Goal: Information Seeking & Learning: Learn about a topic

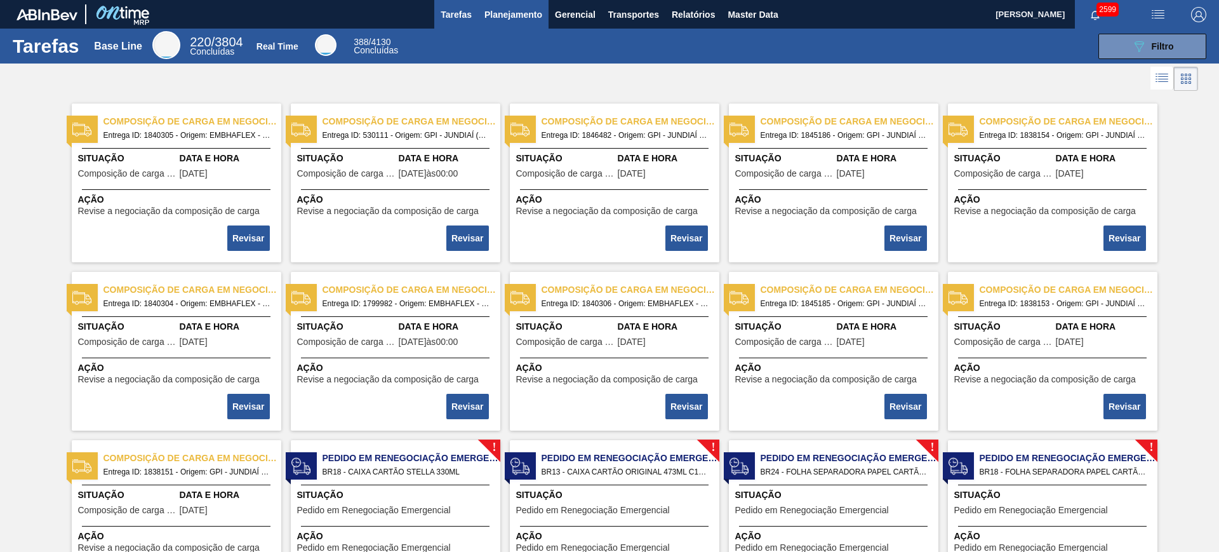
click at [516, 17] on span "Planejamento" at bounding box center [513, 14] width 58 height 15
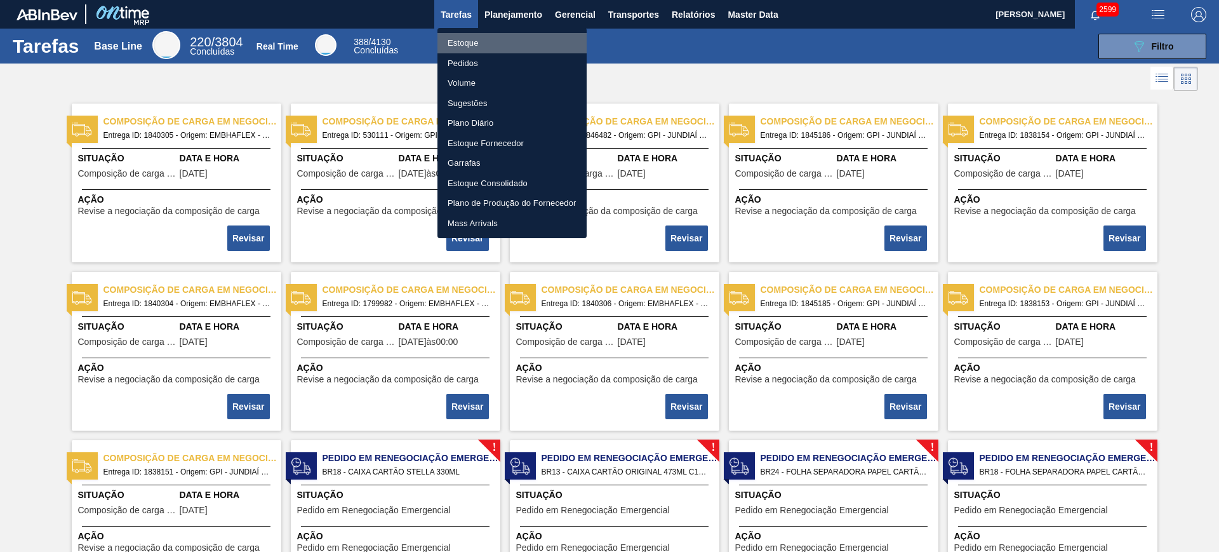
click at [496, 48] on li "Estoque" at bounding box center [511, 43] width 149 height 20
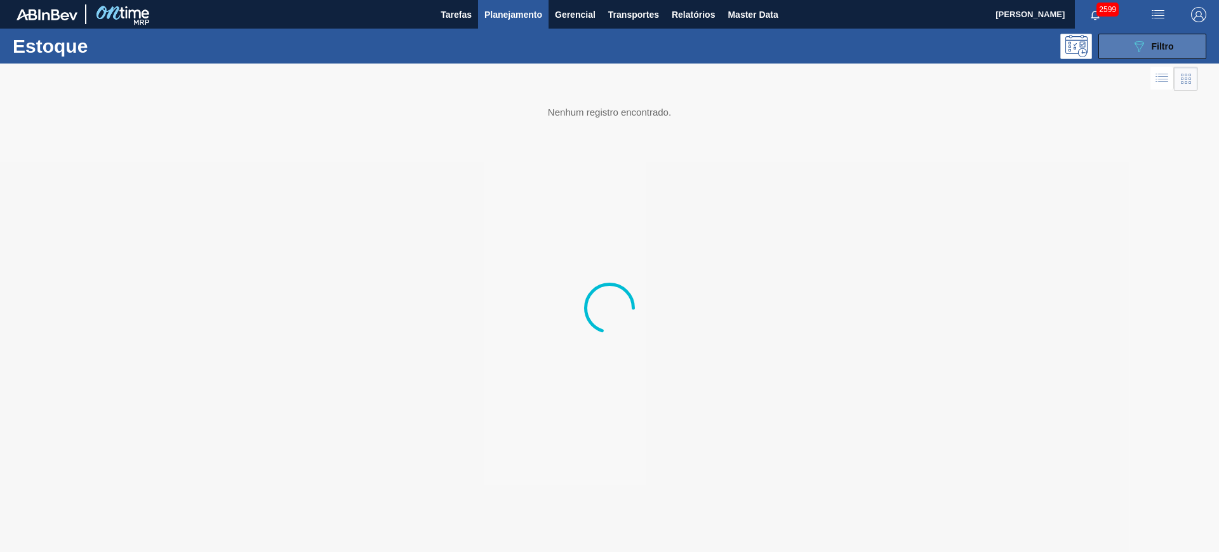
click at [974, 43] on button "089F7B8B-B2A5-4AFE-B5C0-19BA573D28AC Filtro" at bounding box center [1152, 46] width 108 height 25
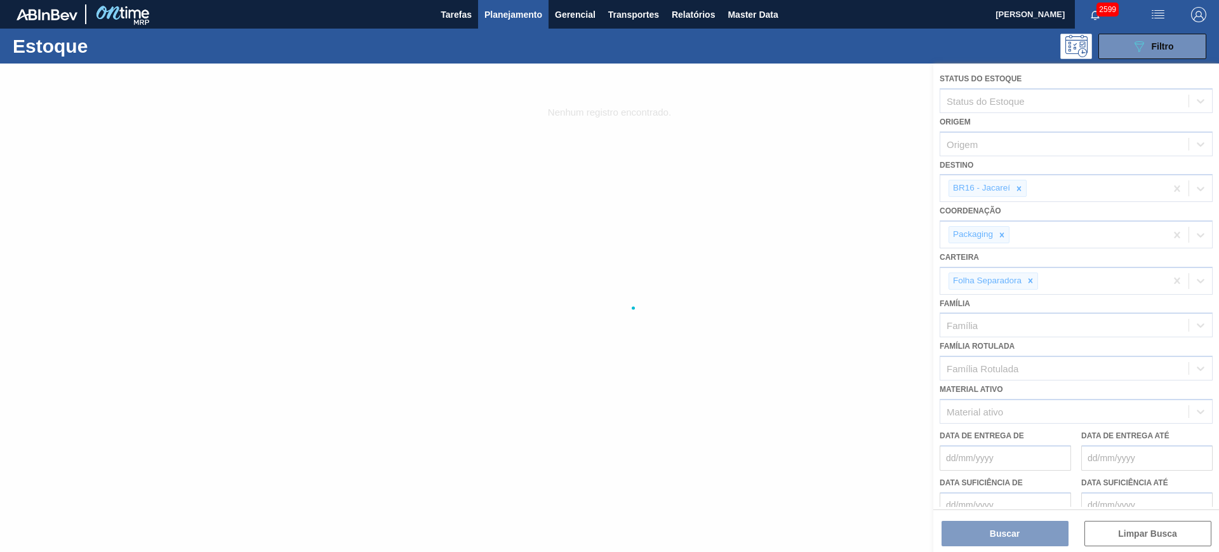
click at [974, 283] on div at bounding box center [609, 307] width 1219 height 488
click at [974, 185] on div at bounding box center [609, 307] width 1219 height 488
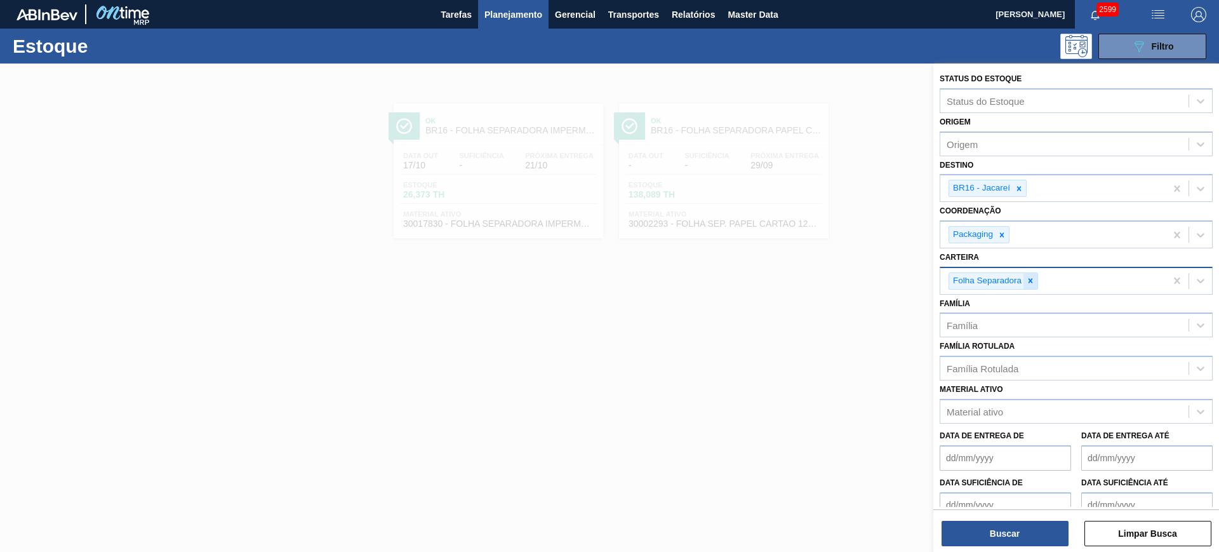
click at [974, 277] on icon at bounding box center [1030, 280] width 9 height 9
click at [974, 362] on div "Família Rotulada" at bounding box center [1064, 365] width 248 height 18
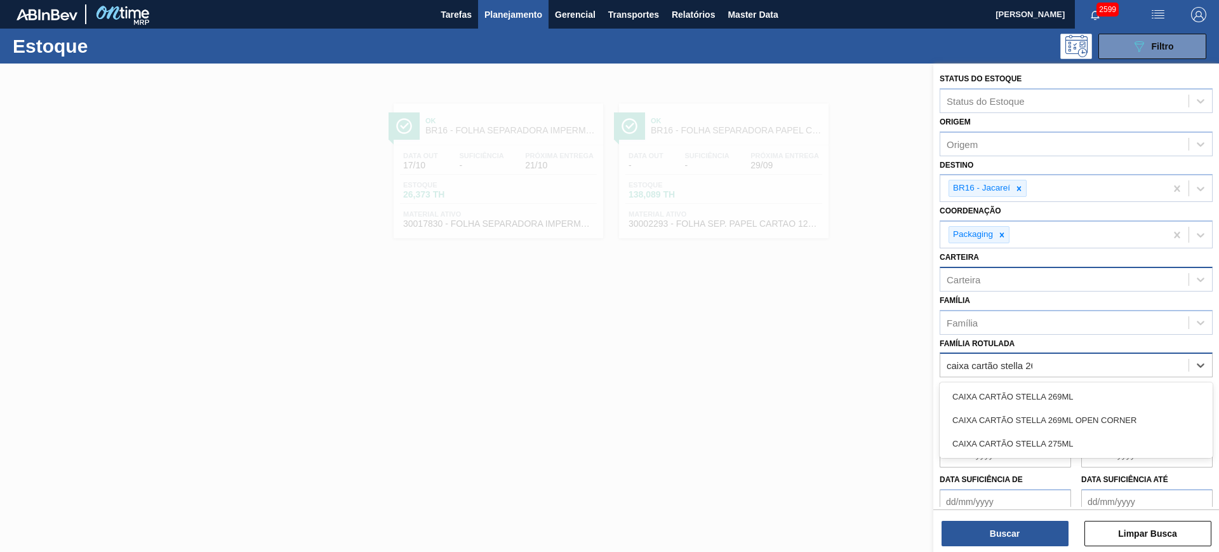
type Rotulada "caixa cartão stella 269"
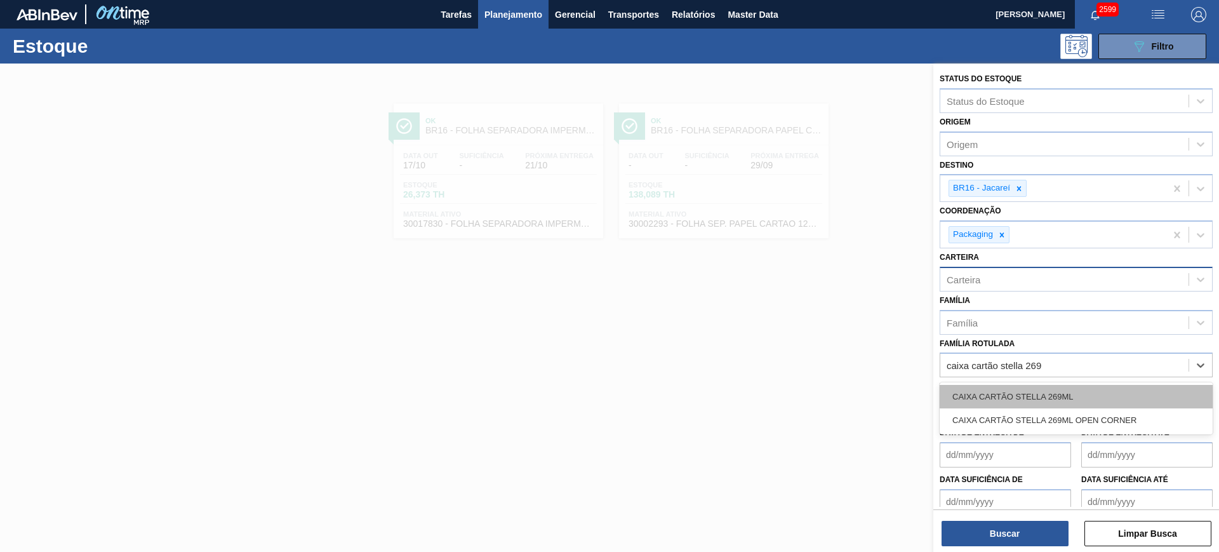
click at [974, 389] on div "CAIXA CARTÃO STELLA 269ML" at bounding box center [1075, 396] width 273 height 23
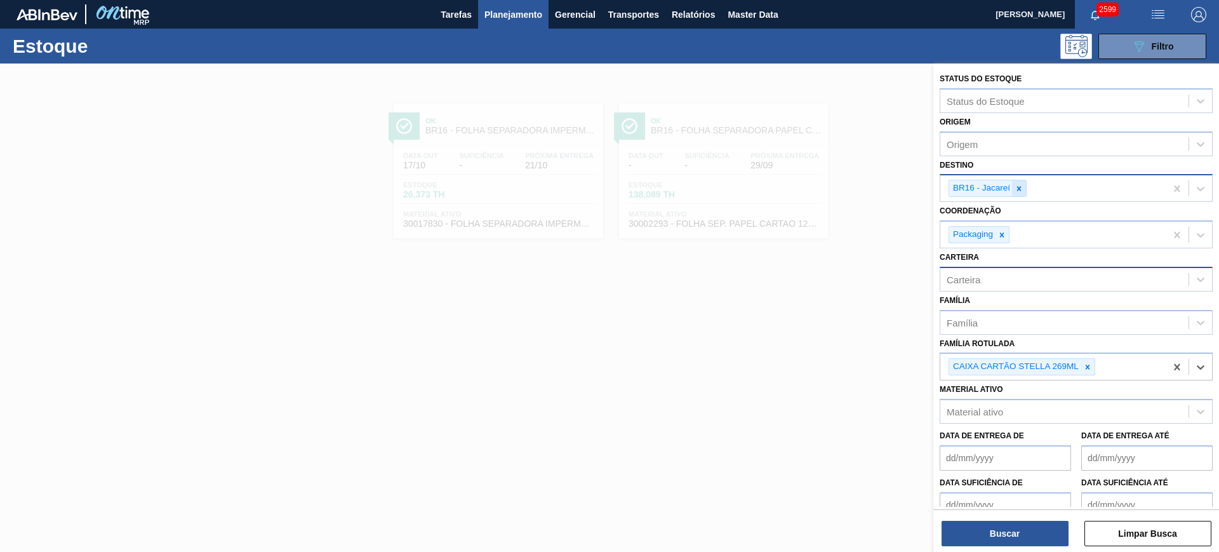
click at [974, 192] on icon at bounding box center [1018, 188] width 9 height 9
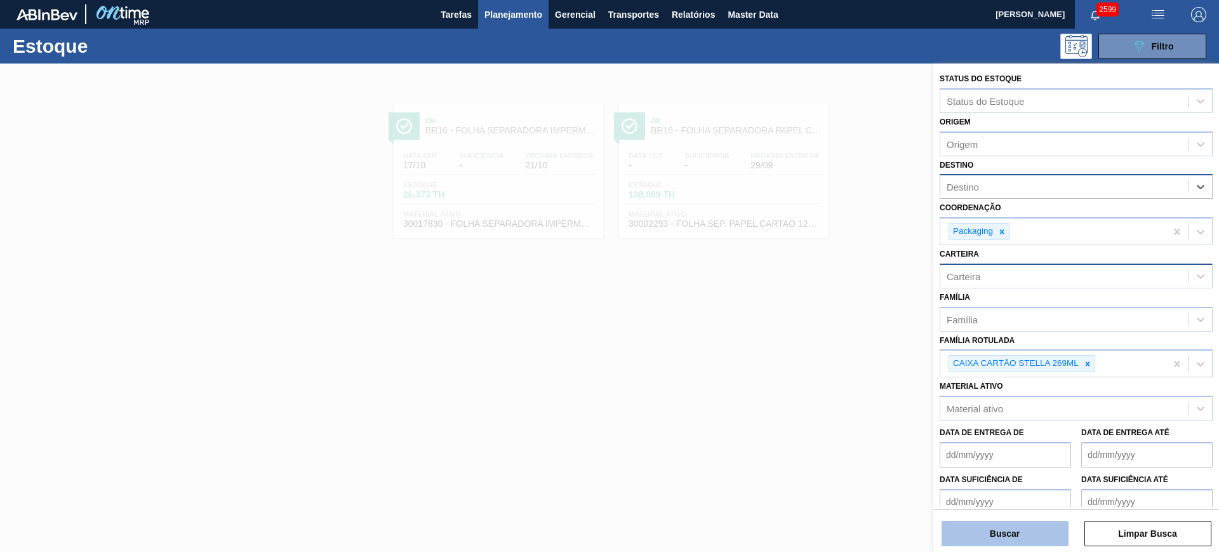
click at [974, 440] on button "Buscar" at bounding box center [1004, 532] width 127 height 25
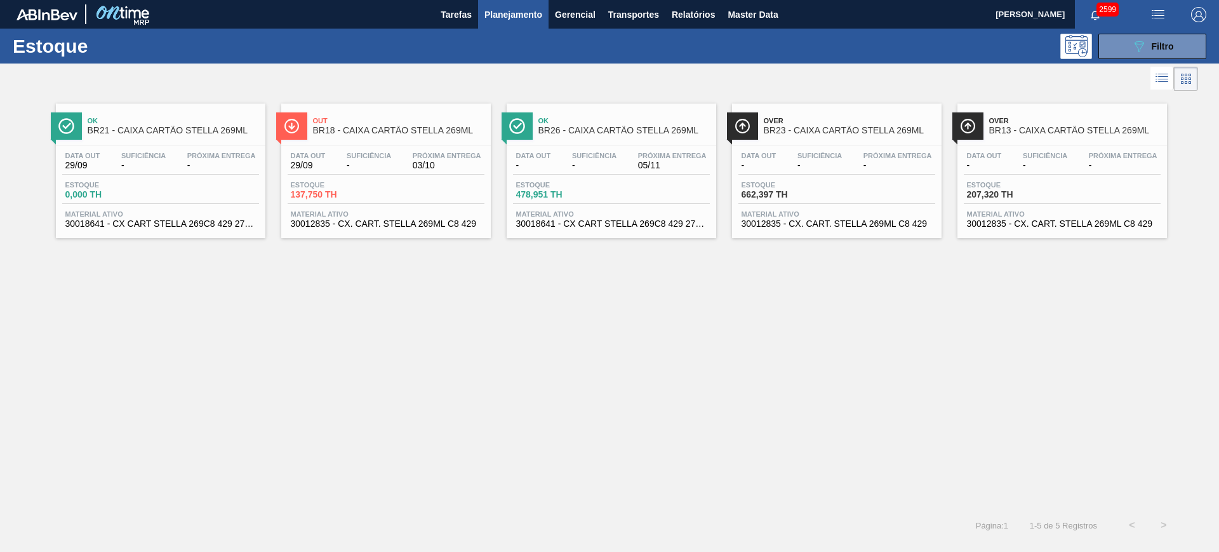
drag, startPoint x: 170, startPoint y: 161, endPoint x: 395, endPoint y: 143, distance: 226.0
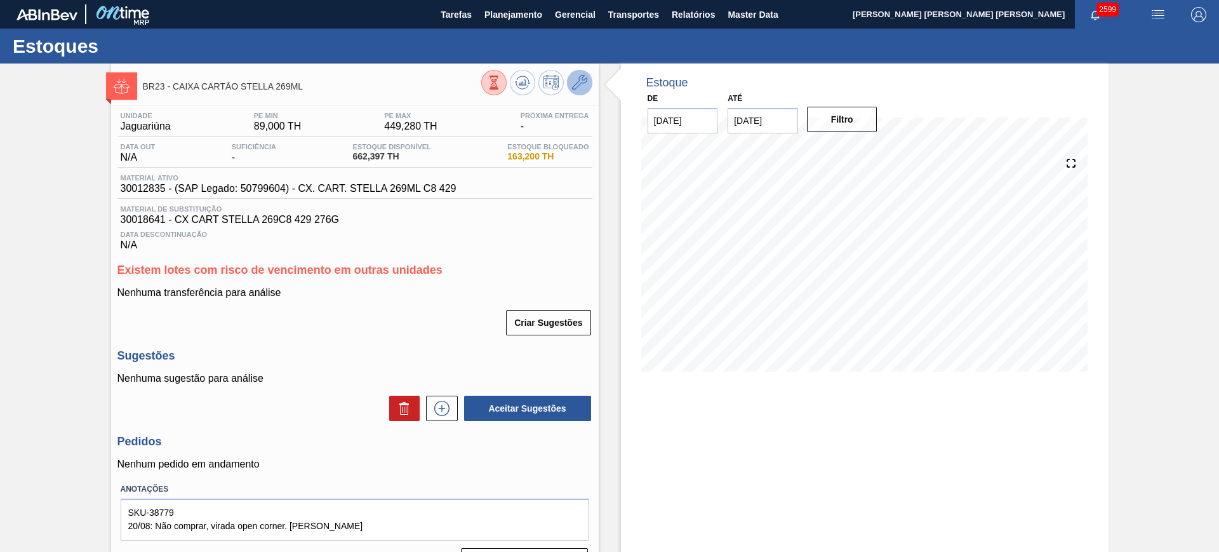
click at [581, 78] on icon at bounding box center [579, 82] width 15 height 15
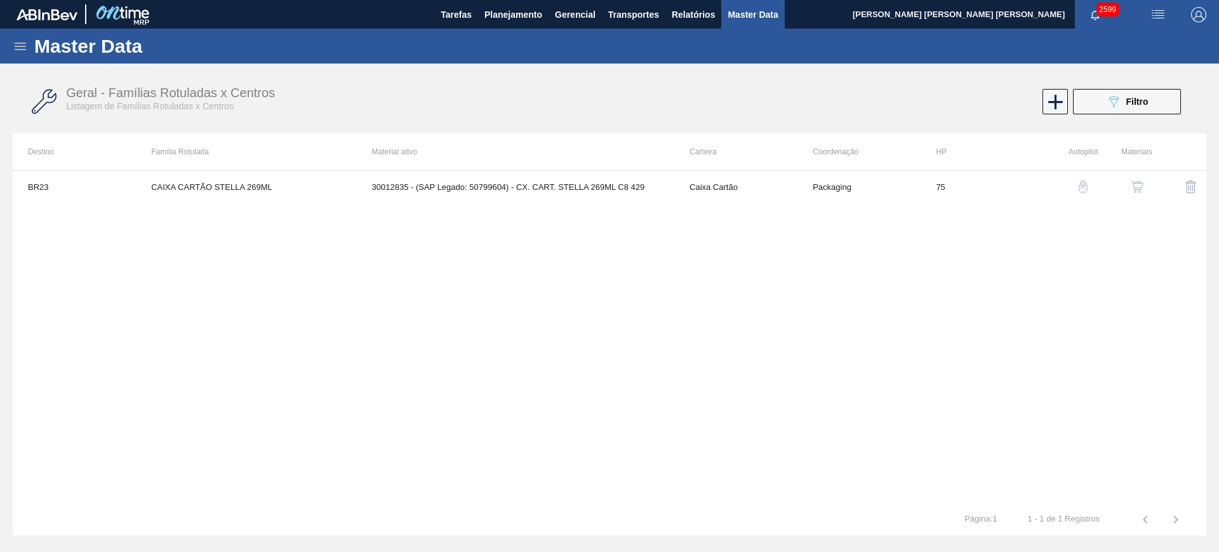
click at [1131, 188] on img "button" at bounding box center [1136, 186] width 13 height 13
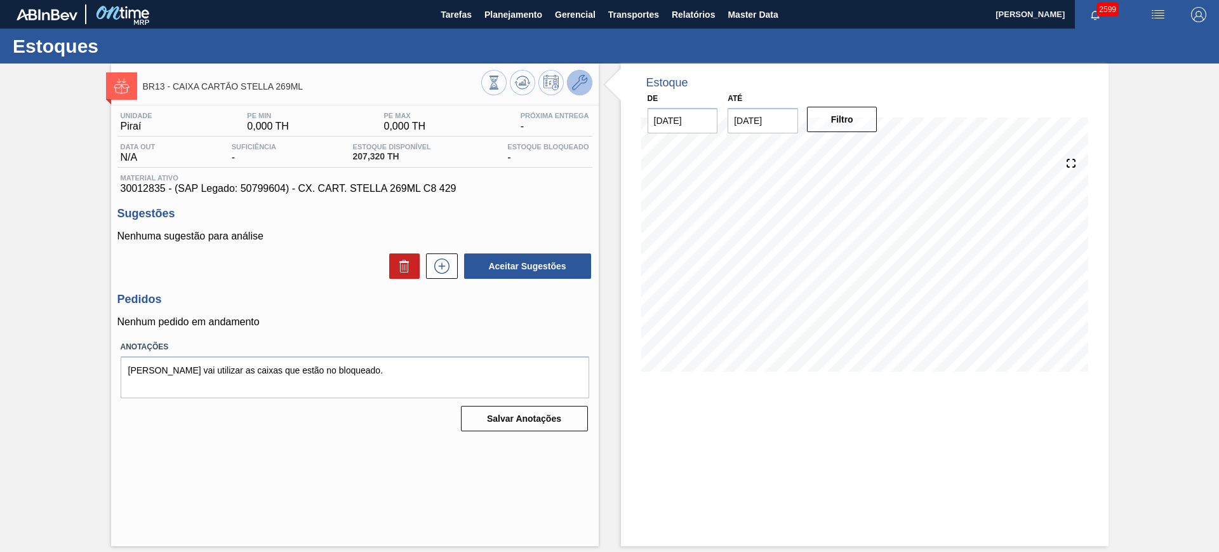
click at [578, 84] on icon at bounding box center [579, 82] width 15 height 15
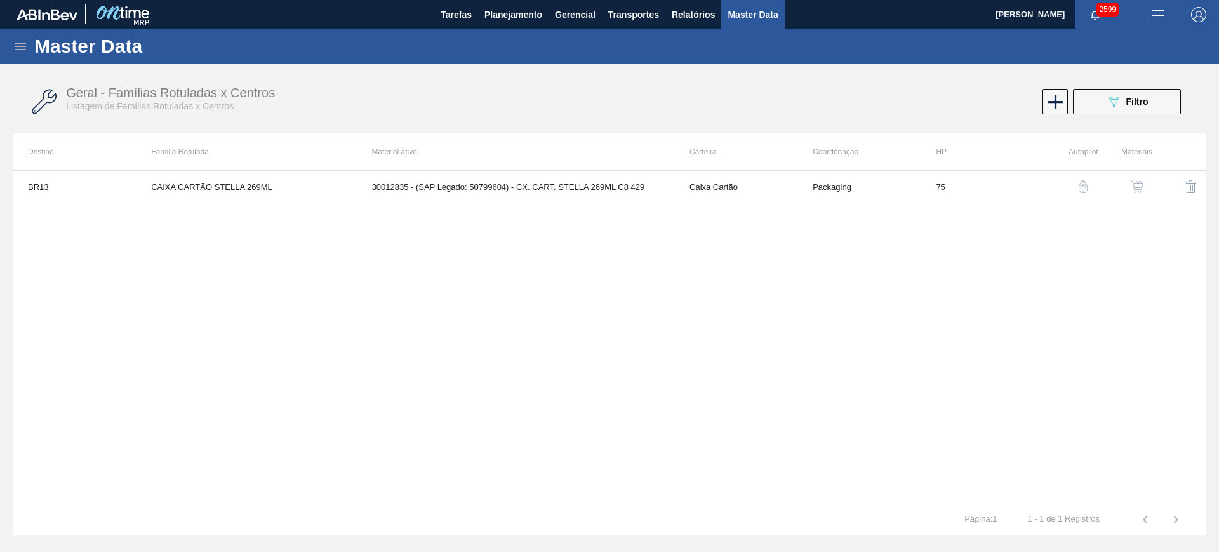
click at [1139, 186] on img "button" at bounding box center [1136, 186] width 13 height 13
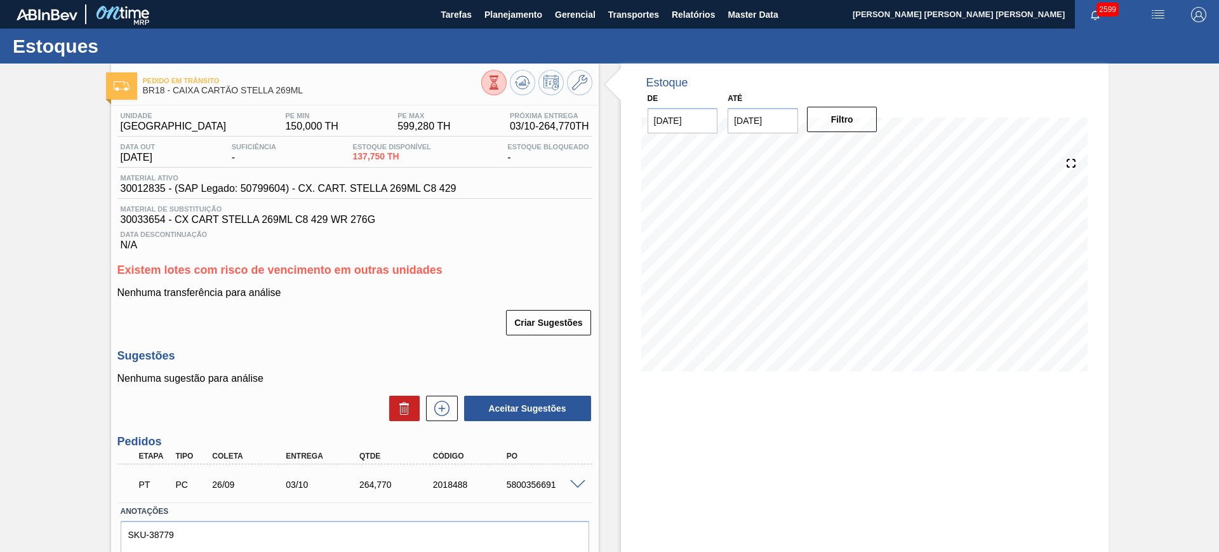
click at [573, 489] on div "5800356691" at bounding box center [544, 484] width 83 height 10
click at [574, 481] on span at bounding box center [577, 485] width 15 height 10
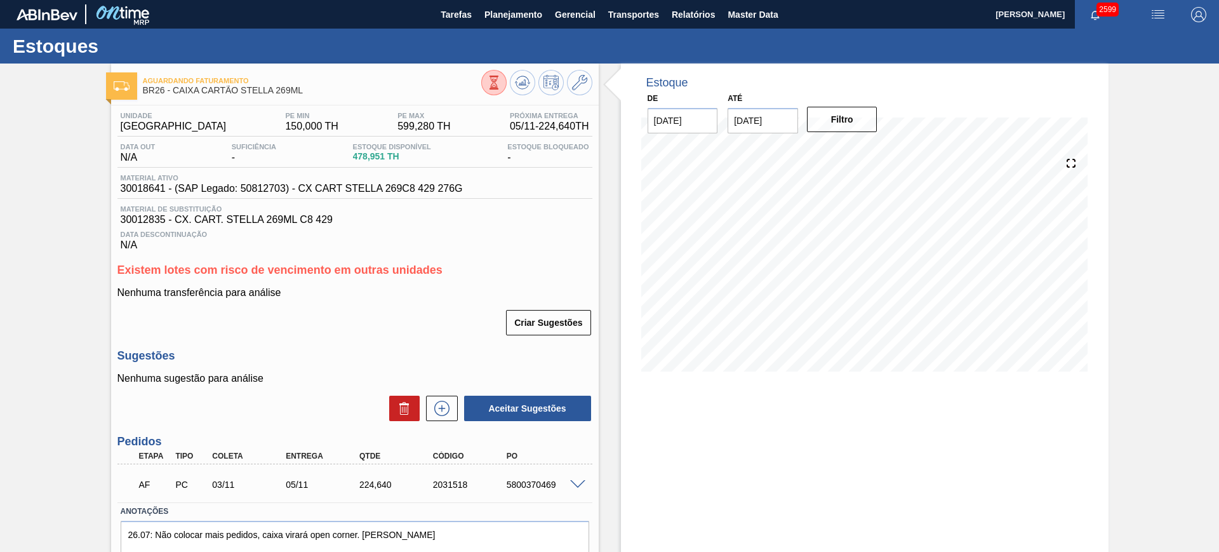
click at [575, 482] on span at bounding box center [577, 485] width 15 height 10
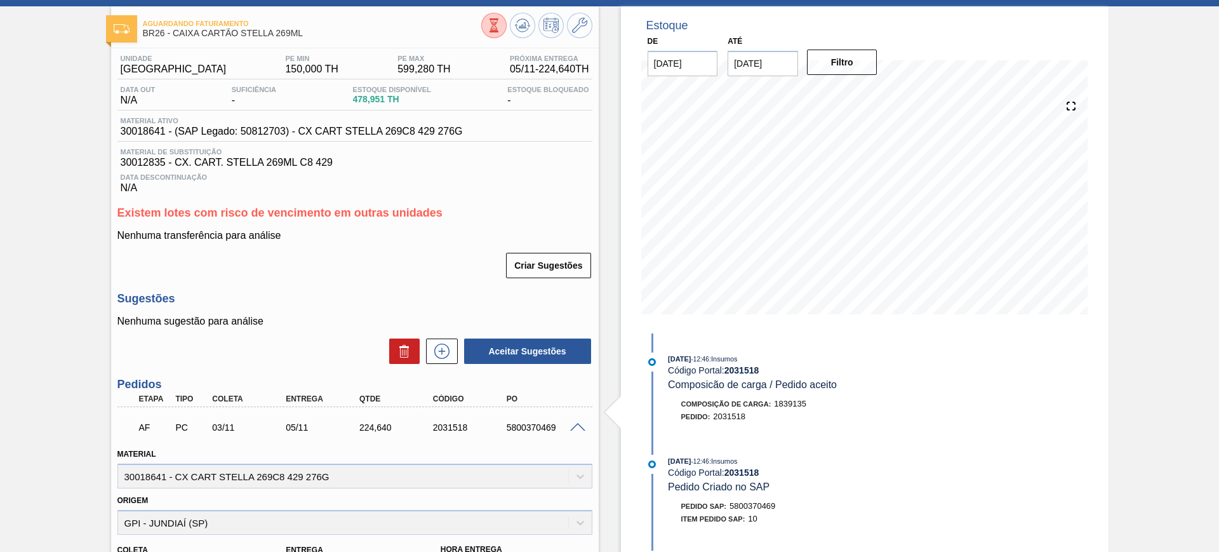
scroll to position [159, 0]
